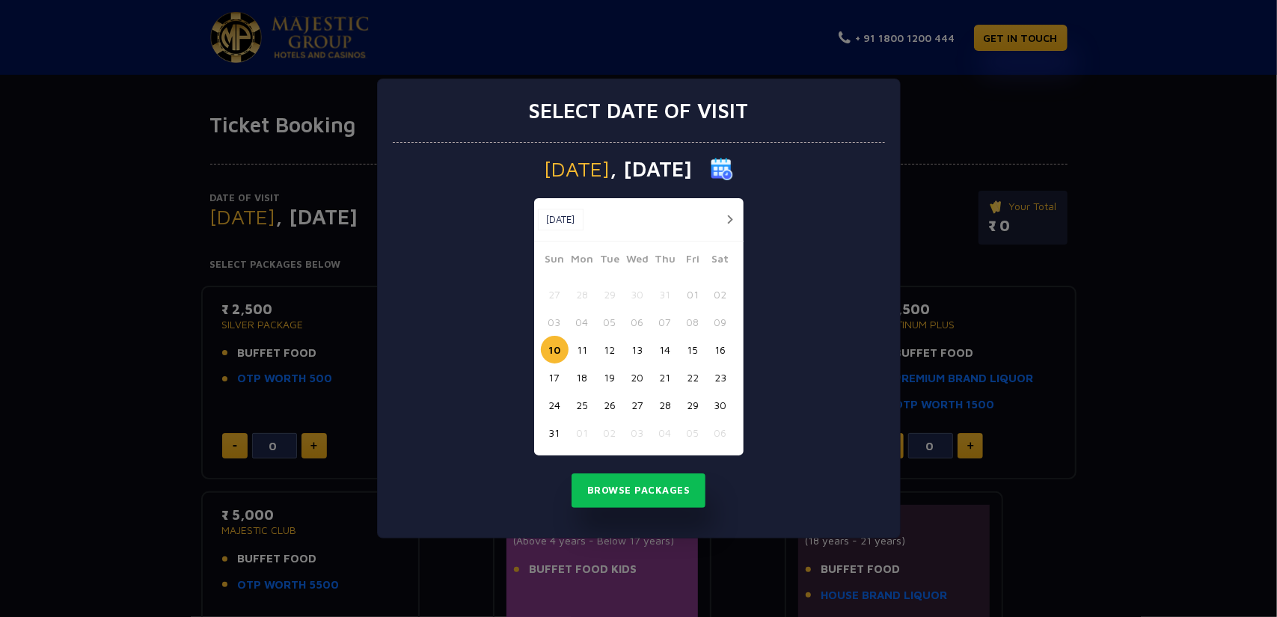
click at [1029, 153] on div "Select date of visit Sunday , 10 Aug 2025 Aug, 2025 Aug, 2025 Sun Mon Tue Wed T…" at bounding box center [638, 308] width 1277 height 617
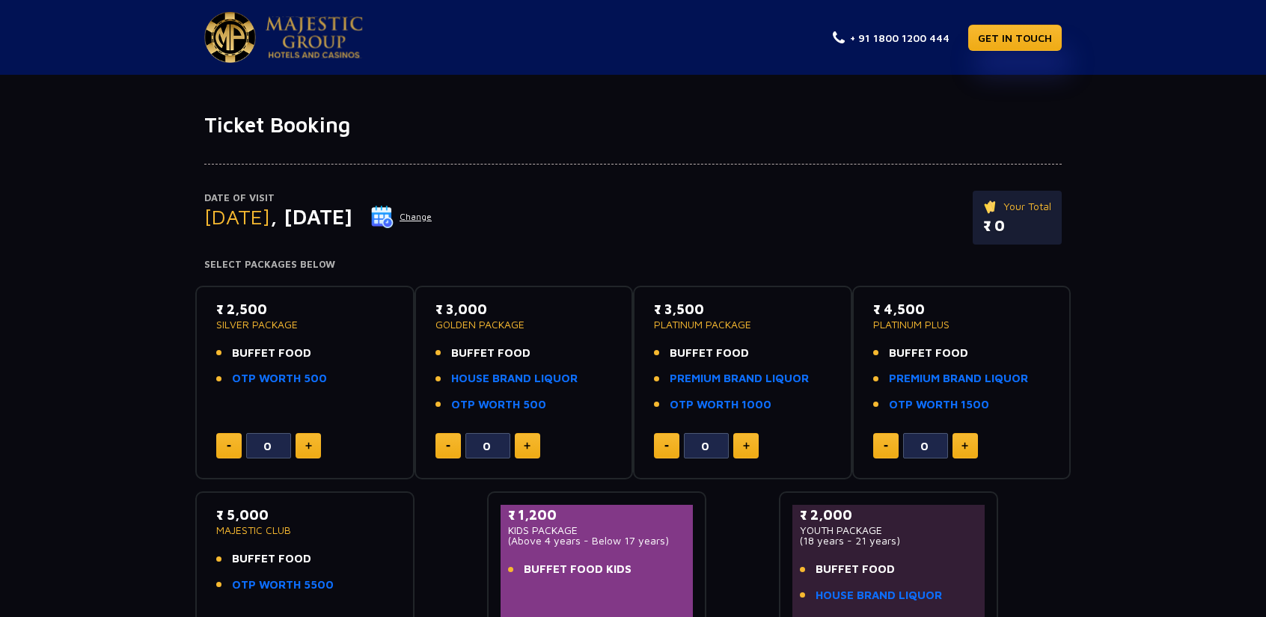
click at [970, 438] on button at bounding box center [964, 445] width 25 height 25
click at [972, 438] on button at bounding box center [964, 445] width 25 height 25
click at [884, 443] on button at bounding box center [885, 445] width 25 height 25
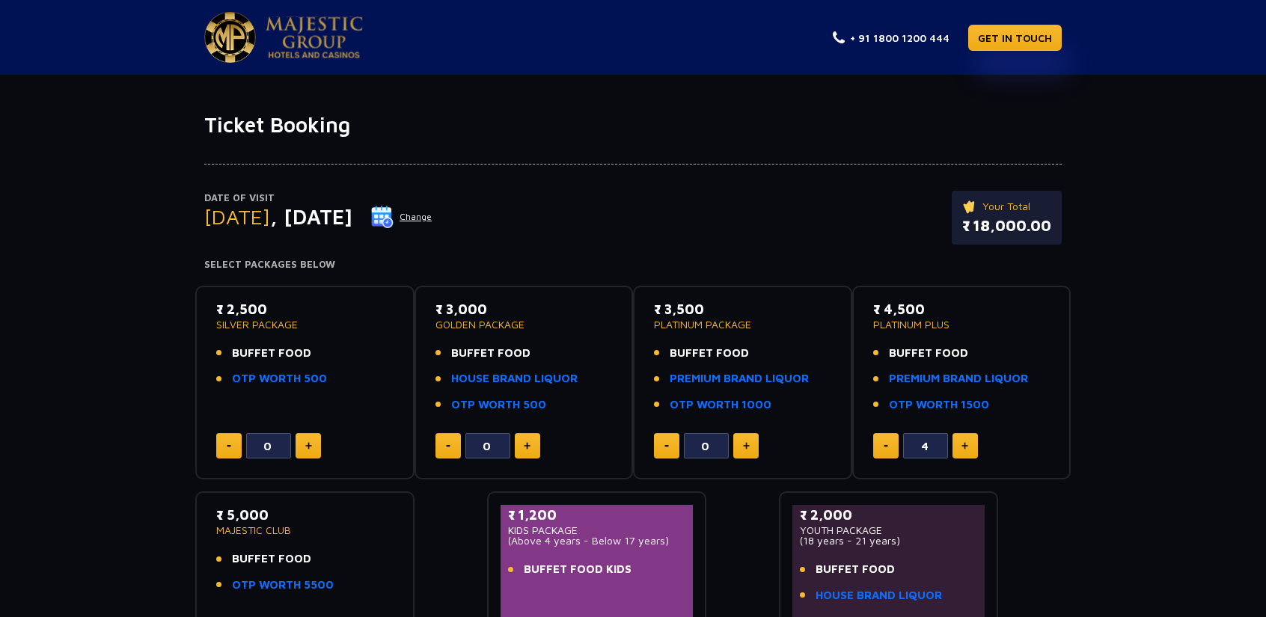
type input "3"
drag, startPoint x: 545, startPoint y: 384, endPoint x: 542, endPoint y: 376, distance: 8.1
drag, startPoint x: 542, startPoint y: 376, endPoint x: 617, endPoint y: 254, distance: 144.1
click at [617, 254] on div "Date of Visit Sunday , 10 Aug 2025 Change Your Total ₹ 13,500.00" at bounding box center [632, 225] width 857 height 69
